Goal: Obtain resource: Download file/media

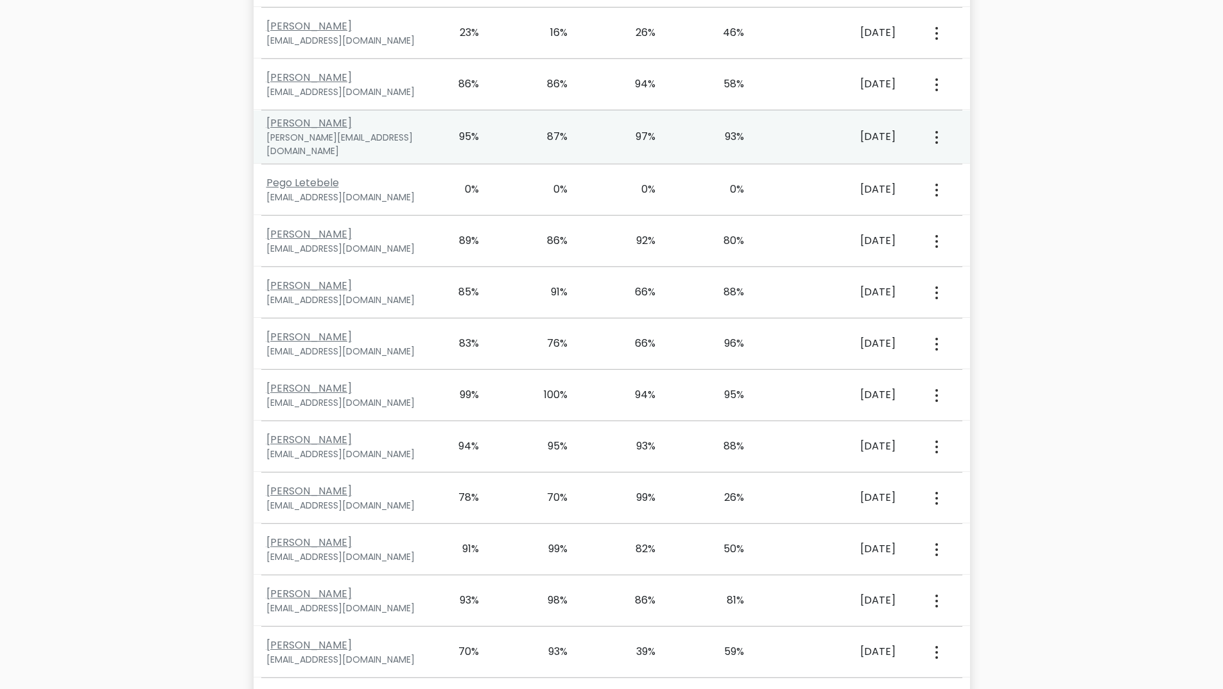
scroll to position [3796, 0]
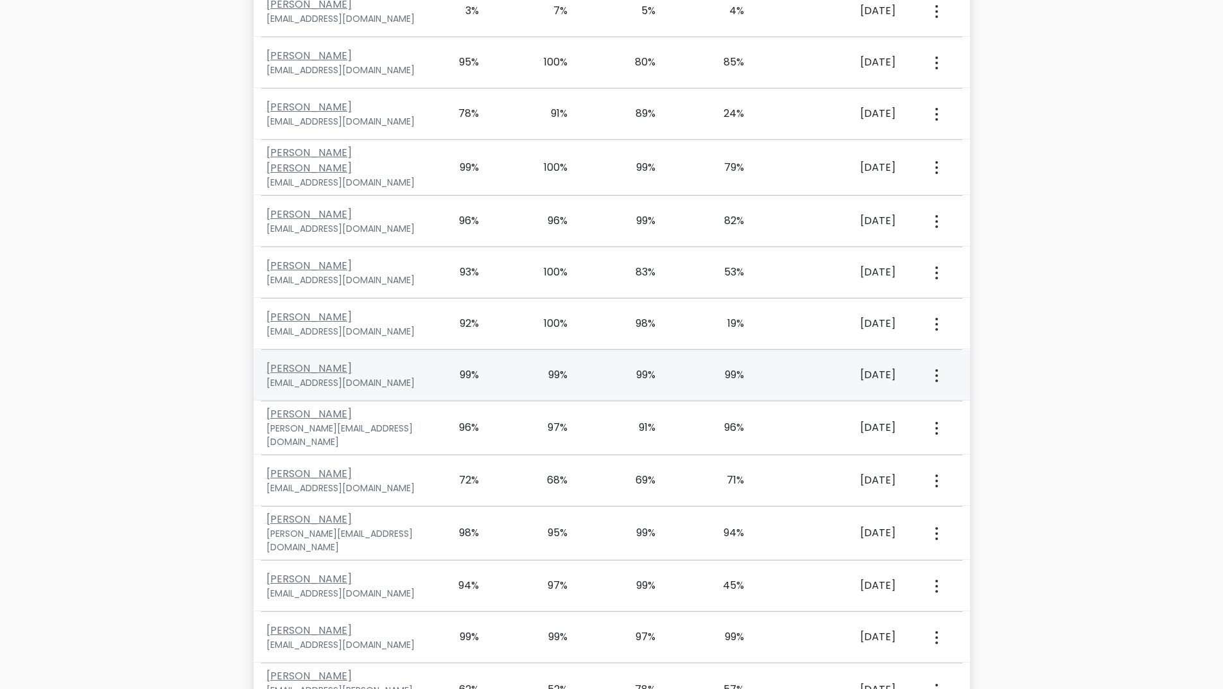
click at [931, 355] on button "button" at bounding box center [936, 375] width 10 height 40
click at [958, 402] on link "View Profile" at bounding box center [981, 412] width 101 height 21
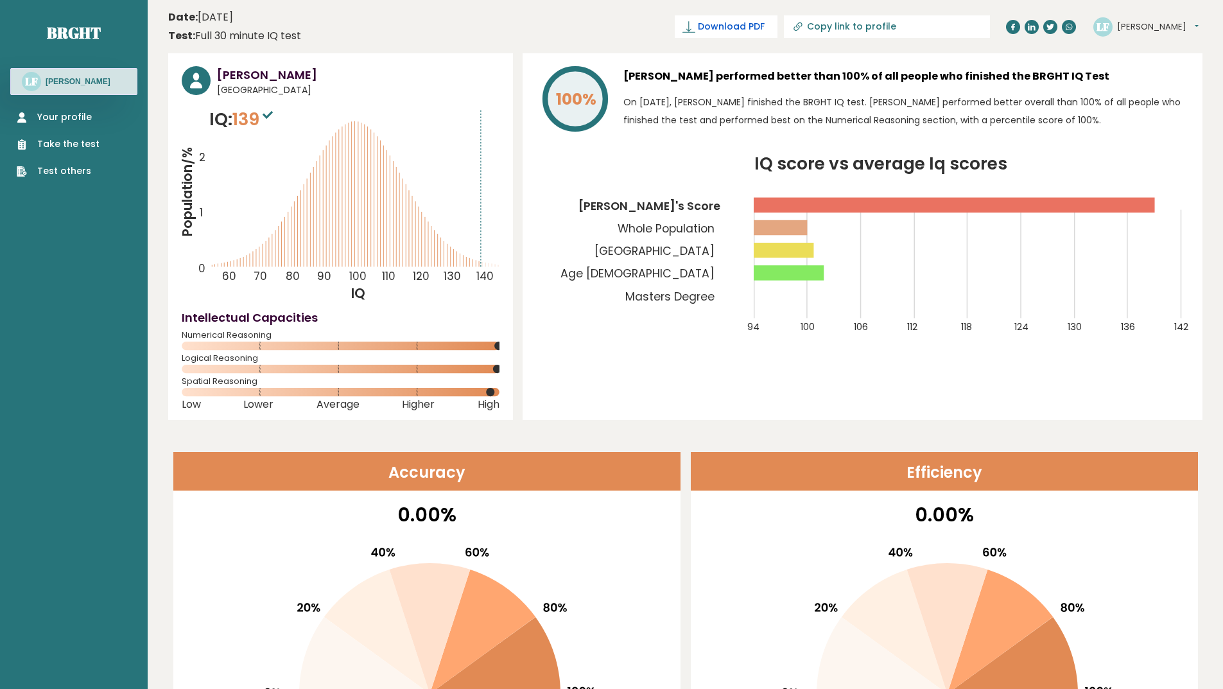
click at [769, 35] on link "Download PDF" at bounding box center [726, 26] width 103 height 22
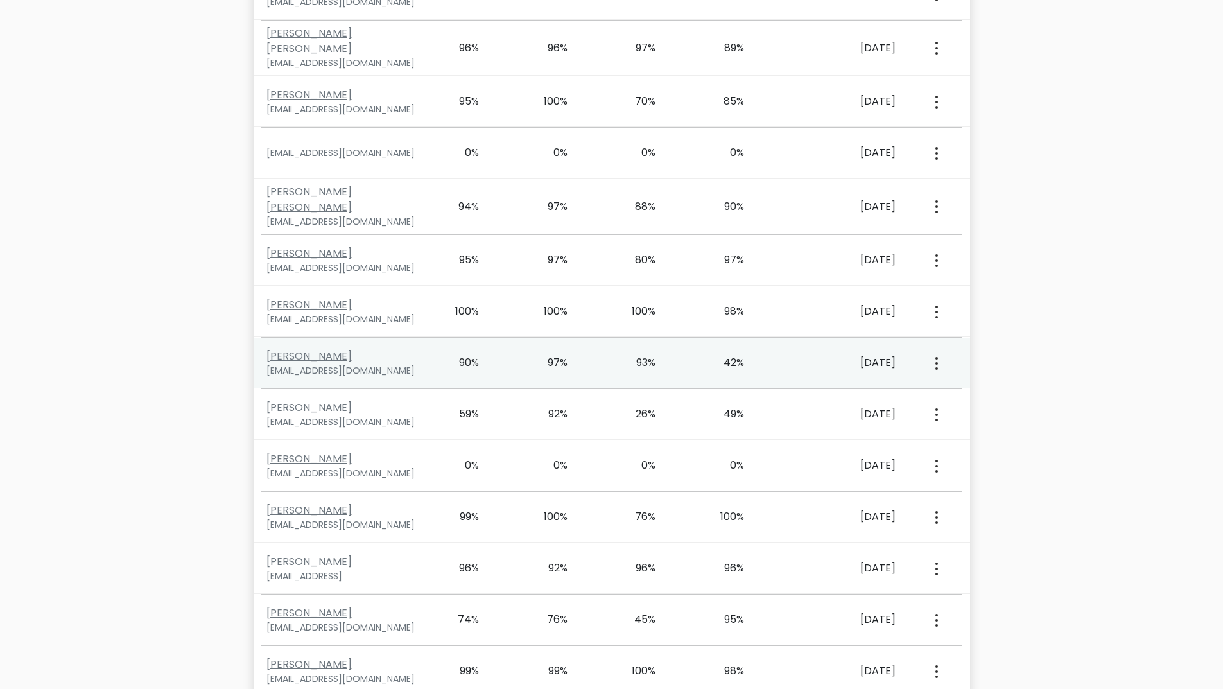
click at [931, 352] on button "button" at bounding box center [936, 363] width 10 height 40
click at [970, 392] on link "View Profile" at bounding box center [981, 400] width 101 height 21
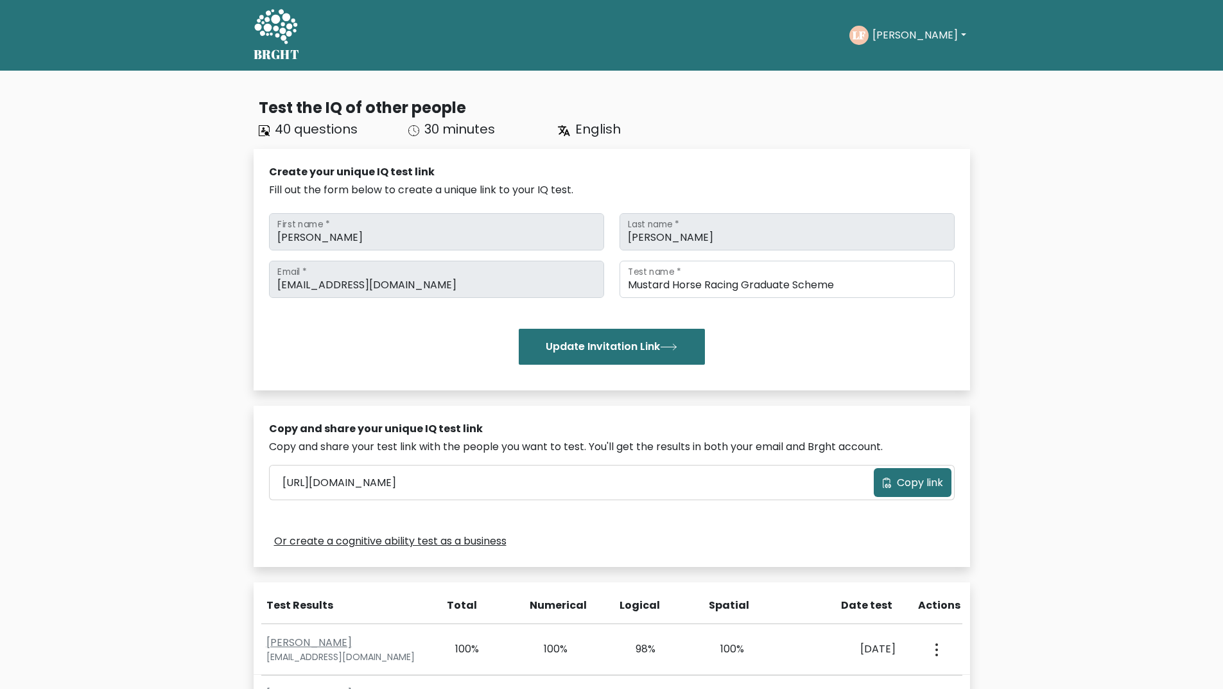
scroll to position [1223, 0]
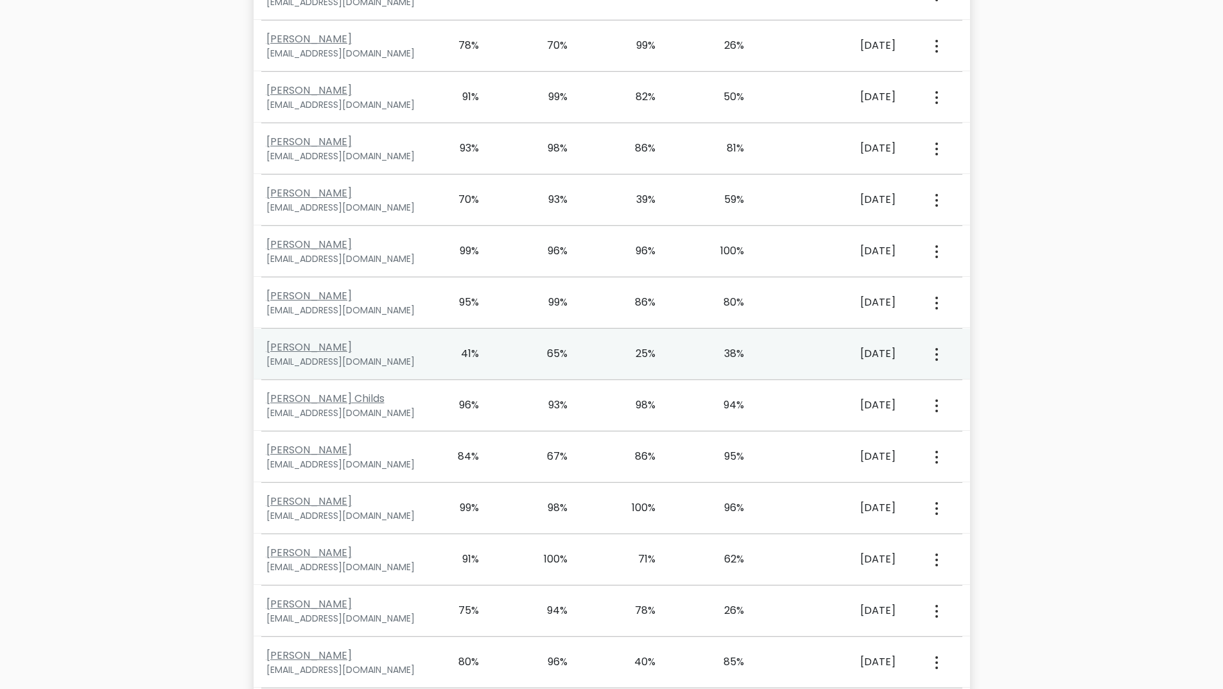
click at [934, 355] on button "button" at bounding box center [936, 354] width 10 height 40
click at [956, 384] on link "View Profile" at bounding box center [981, 391] width 101 height 21
